Goal: Task Accomplishment & Management: Complete application form

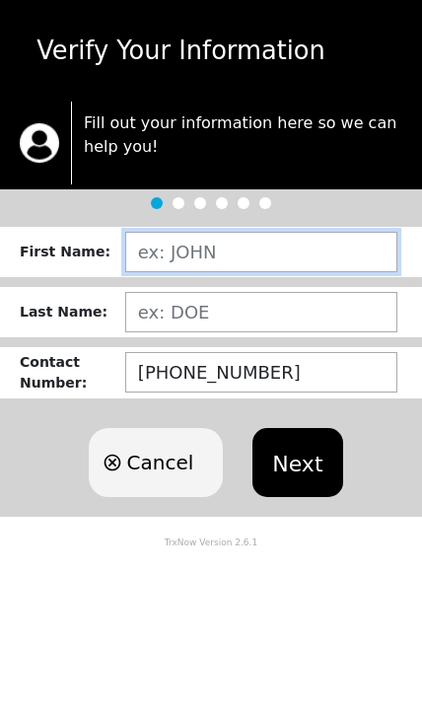
click at [184, 253] on input "text" at bounding box center [261, 252] width 272 height 40
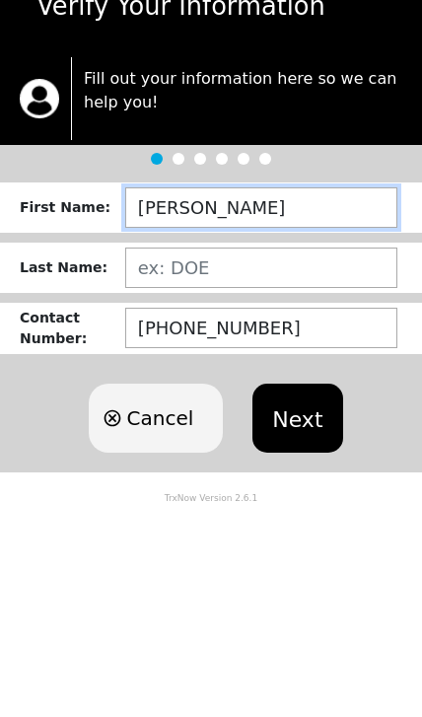
type input "[PERSON_NAME]"
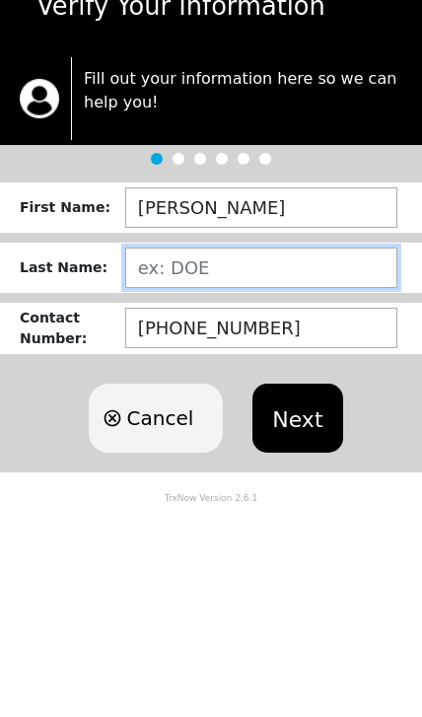
click at [192, 292] on input "text" at bounding box center [261, 312] width 272 height 40
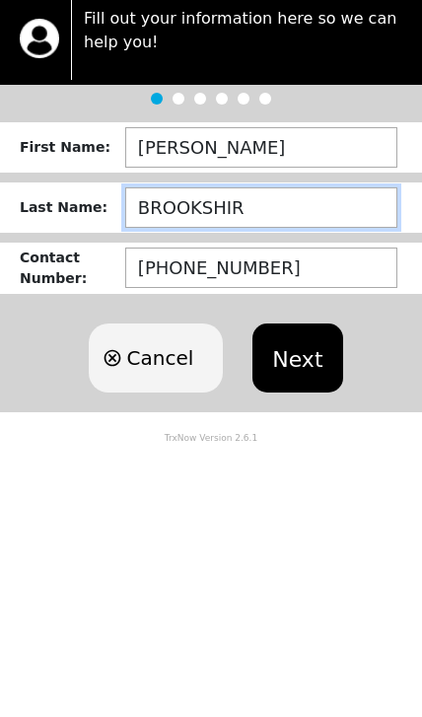
type input "[GEOGRAPHIC_DATA]"
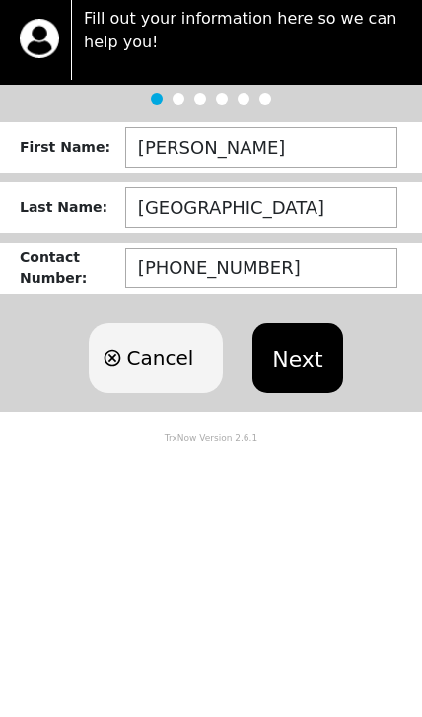
click at [330, 428] on button "Next" at bounding box center [297, 462] width 90 height 69
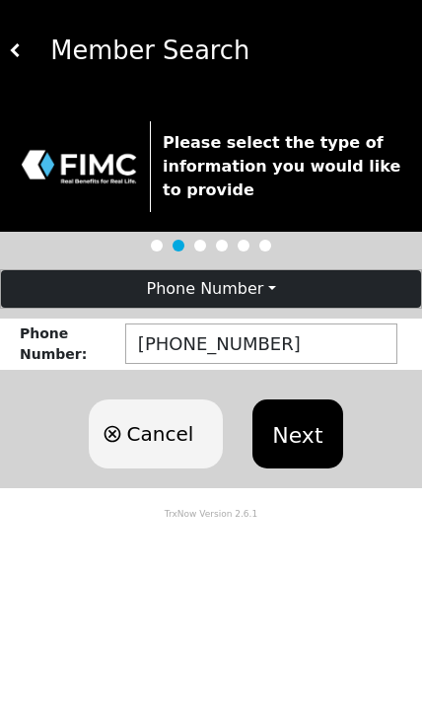
click at [308, 435] on button "Next" at bounding box center [297, 433] width 90 height 69
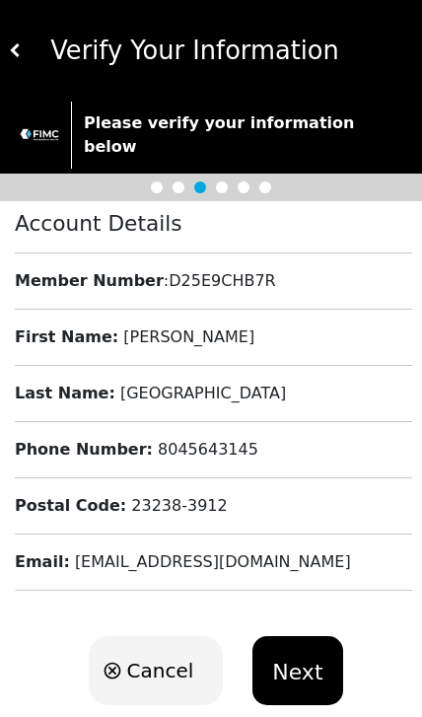
scroll to position [17, 0]
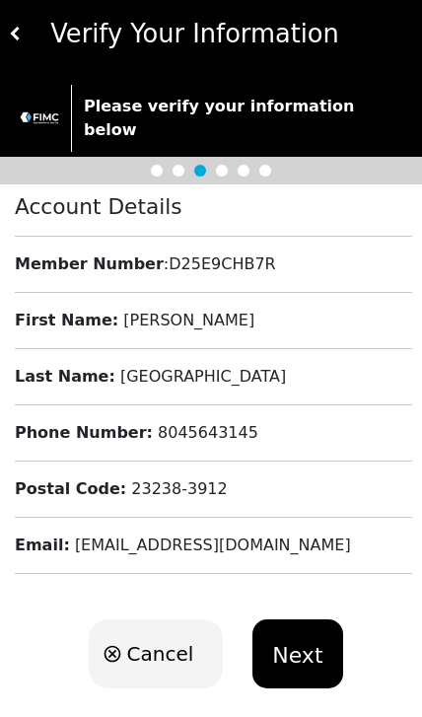
click at [307, 625] on button "Next" at bounding box center [297, 653] width 90 height 69
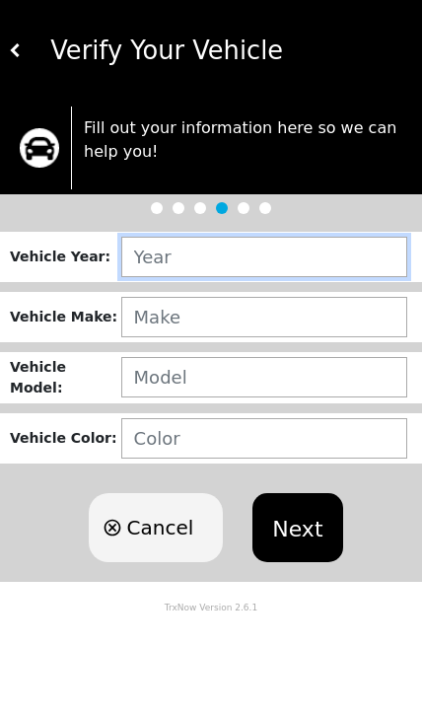
click at [173, 254] on input "text" at bounding box center [264, 257] width 286 height 40
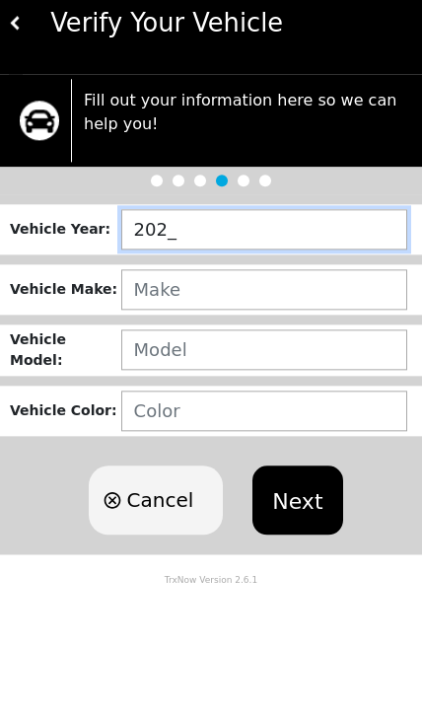
type input "2024"
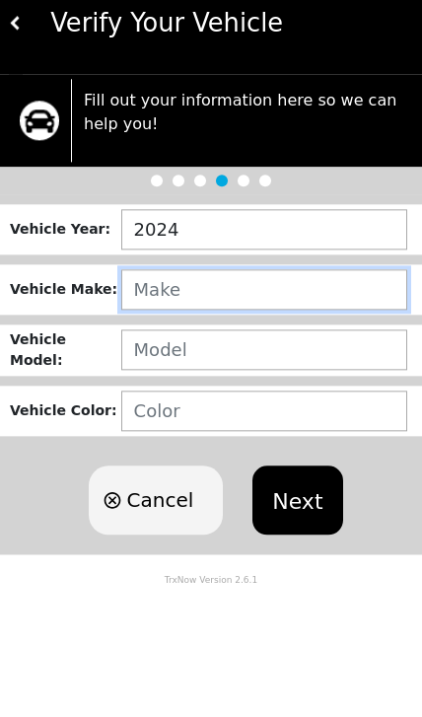
click at [190, 305] on input "text" at bounding box center [264, 317] width 286 height 40
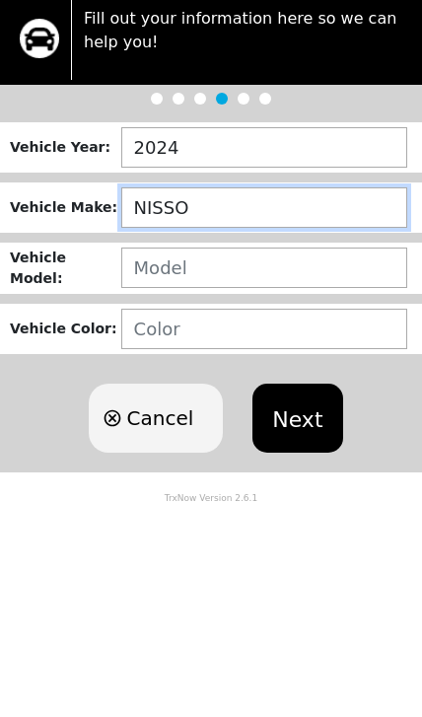
type input "[PERSON_NAME]"
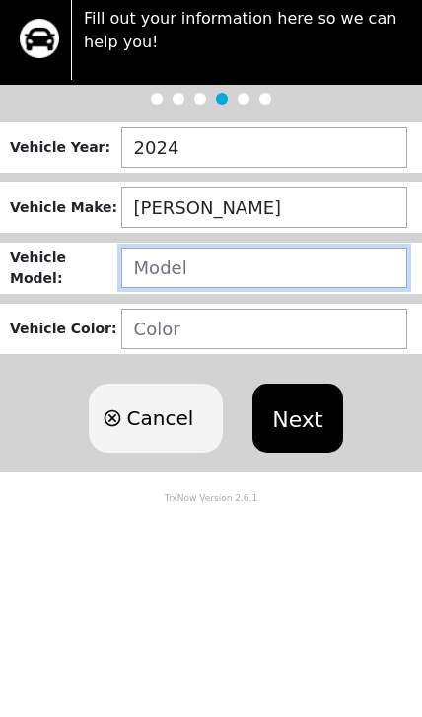
click at [199, 357] on input "text" at bounding box center [264, 377] width 286 height 40
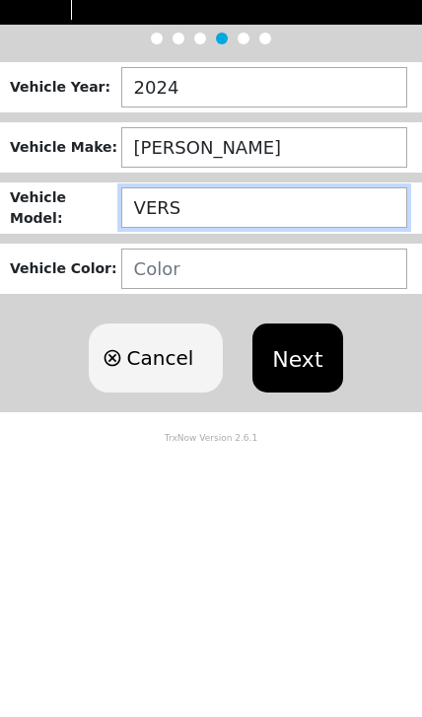
type input "VERSA"
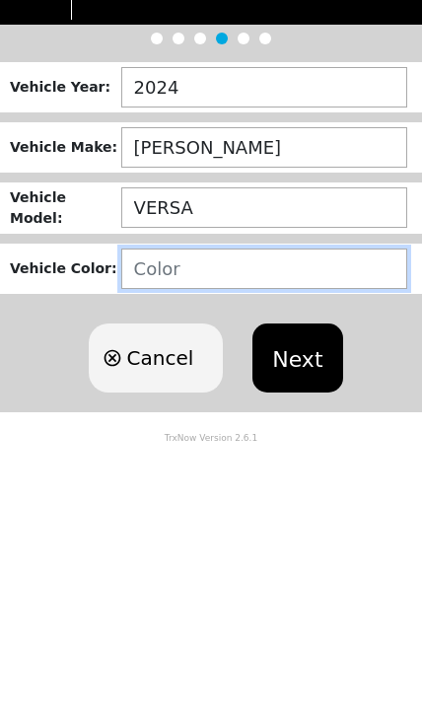
click at [249, 418] on input "text" at bounding box center [264, 438] width 286 height 40
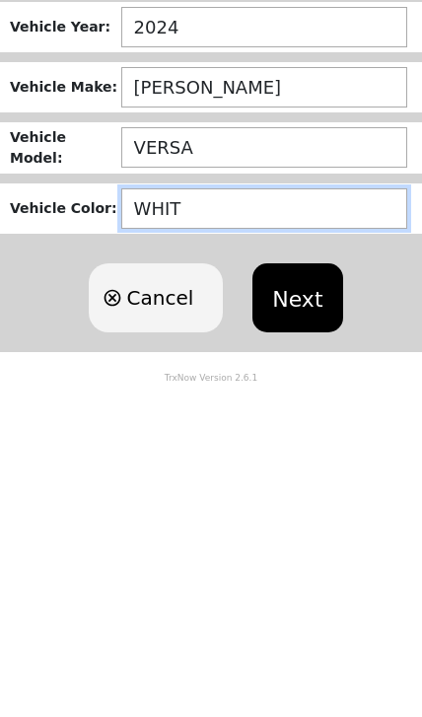
type input "WHITE"
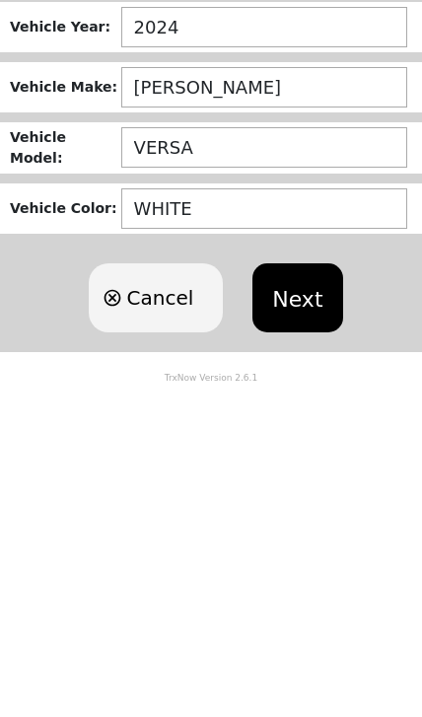
click at [323, 493] on button "Next" at bounding box center [297, 527] width 90 height 69
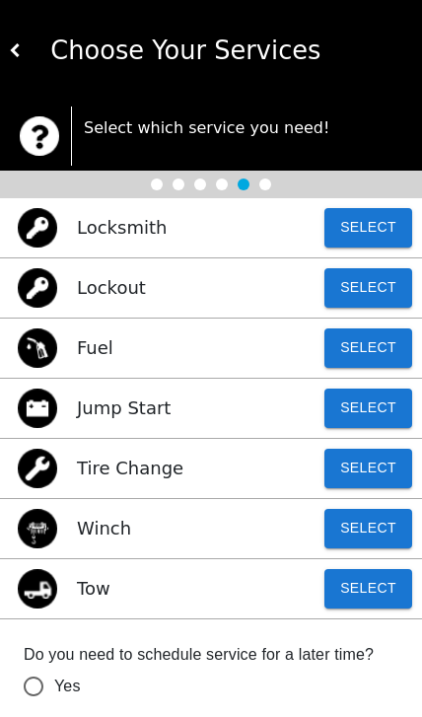
click at [390, 216] on button "Select" at bounding box center [368, 227] width 88 height 39
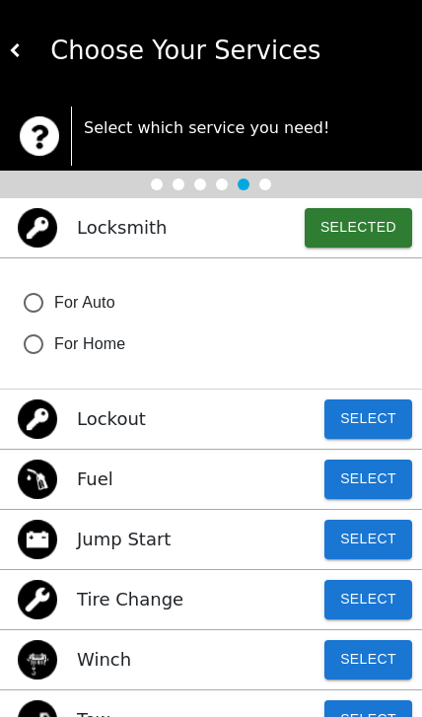
click at [50, 289] on label "For Auto" at bounding box center [198, 302] width 370 height 41
click at [50, 289] on input "For Auto" at bounding box center [33, 302] width 41 height 41
radio input "false"
click at [385, 226] on button "Selected" at bounding box center [358, 227] width 107 height 39
click at [360, 218] on button "Selected" at bounding box center [358, 227] width 107 height 39
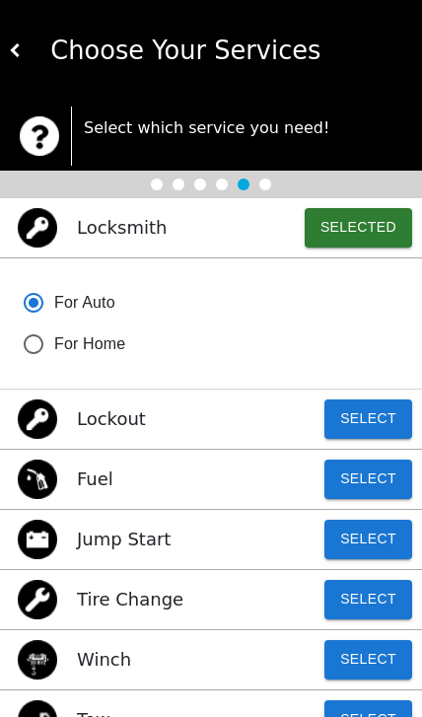
click at [383, 416] on button "Select" at bounding box center [368, 418] width 88 height 39
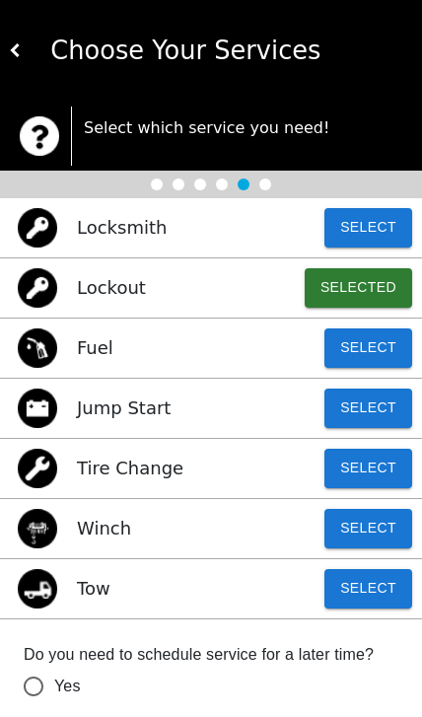
click at [376, 283] on button "Selected" at bounding box center [358, 287] width 107 height 39
click at [290, 161] on div "Select which service you need!" at bounding box center [236, 135] width 331 height 59
click at [20, 27] on button at bounding box center [16, 51] width 14 height 102
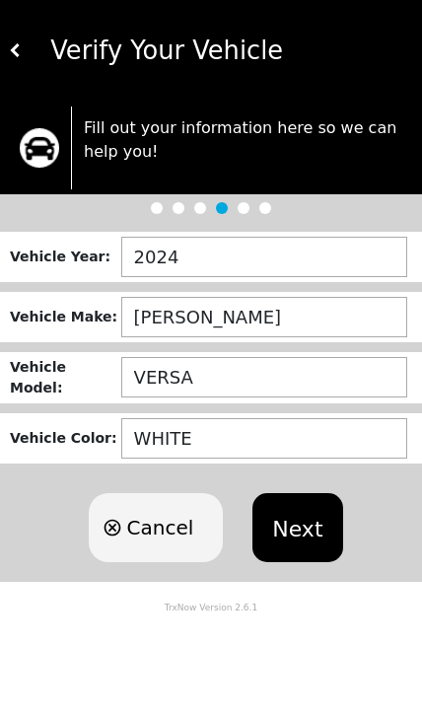
click at [315, 539] on button "Next" at bounding box center [297, 527] width 90 height 69
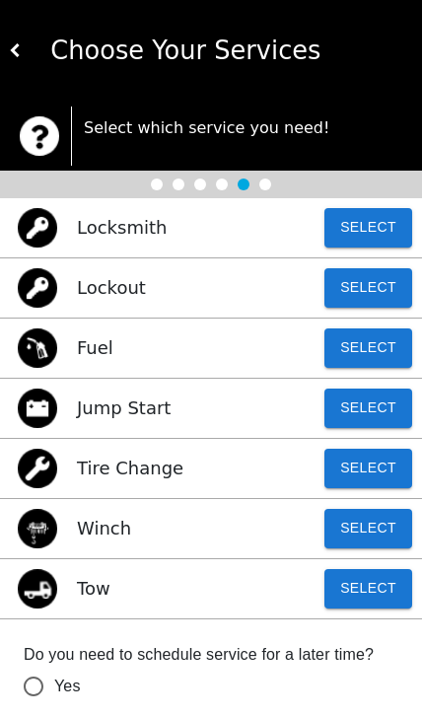
click at [383, 225] on button "Select" at bounding box center [368, 227] width 88 height 39
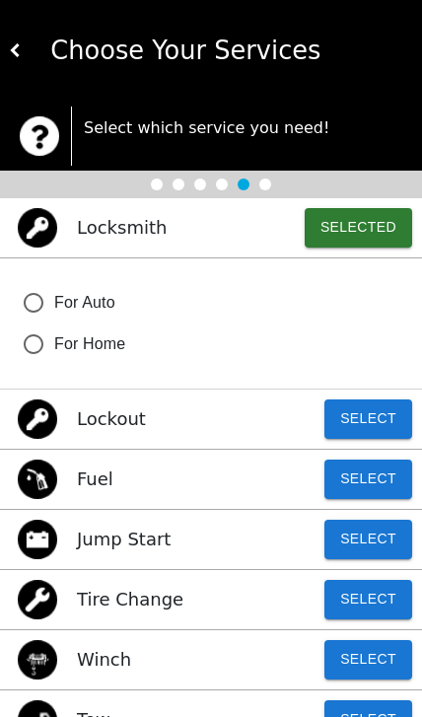
click at [44, 292] on input "For Auto" at bounding box center [33, 302] width 41 height 41
radio input "false"
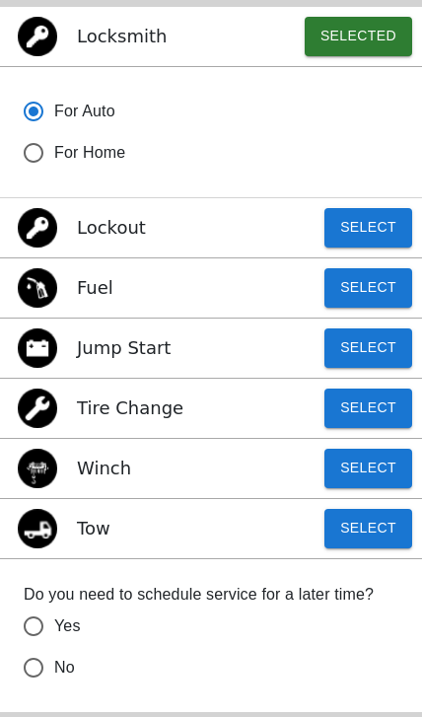
scroll to position [202, 0]
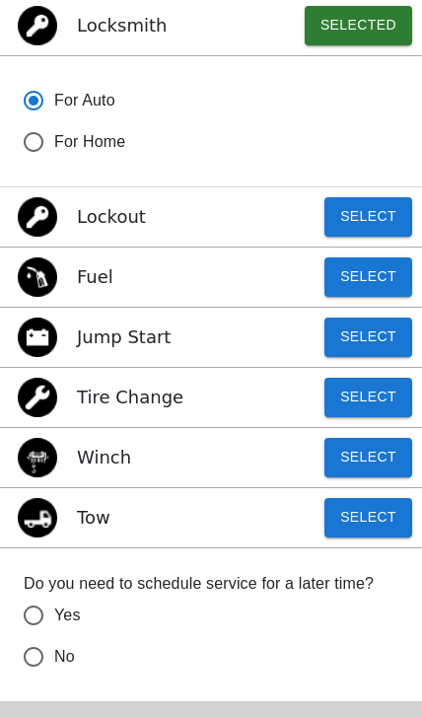
click at [44, 163] on input "No" at bounding box center [33, 141] width 41 height 41
radio input "false"
radio input "true"
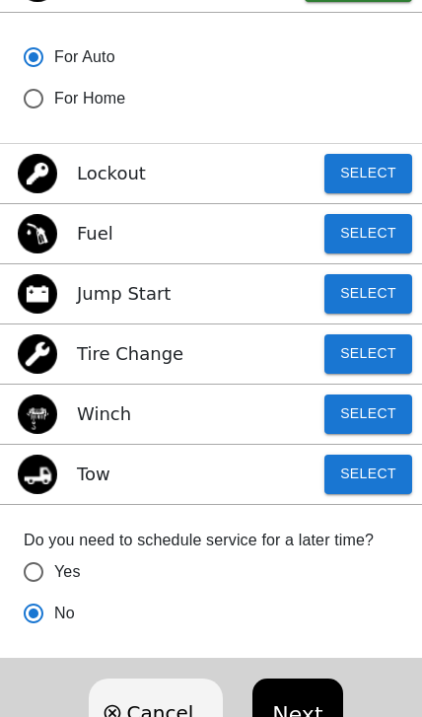
scroll to position [246, 0]
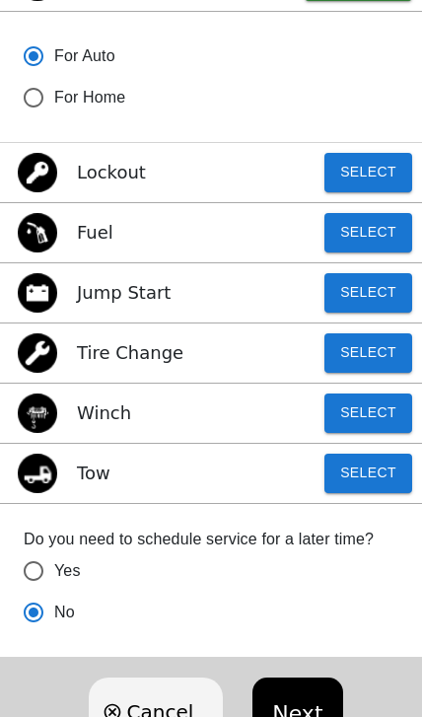
click at [292, 697] on button "Next" at bounding box center [297, 711] width 90 height 69
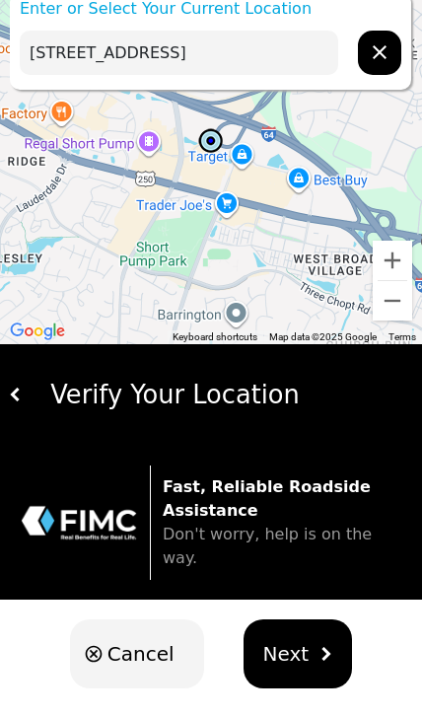
click at [108, 58] on input "[STREET_ADDRESS]" at bounding box center [179, 53] width 318 height 44
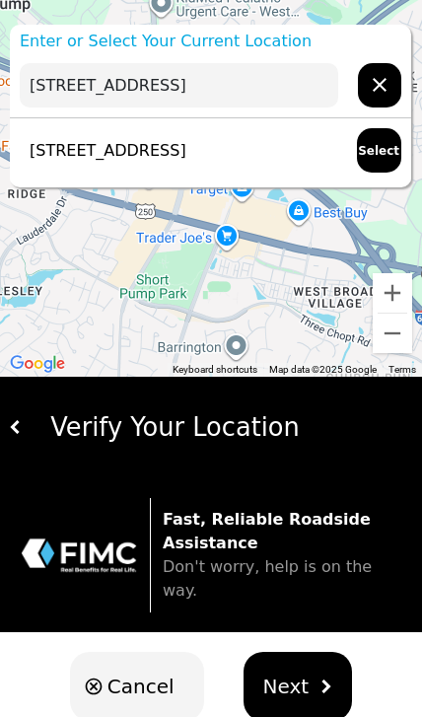
type input "[STREET_ADDRESS]"
